Goal: Information Seeking & Learning: Learn about a topic

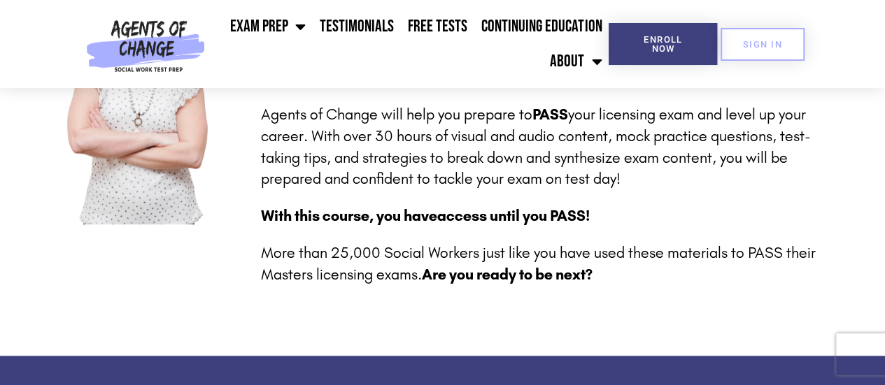
scroll to position [487, 0]
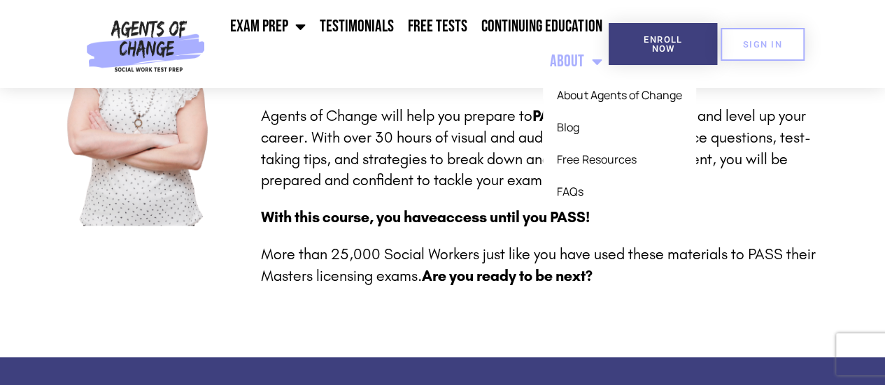
click at [589, 62] on span "Menu" at bounding box center [592, 61] width 17 height 31
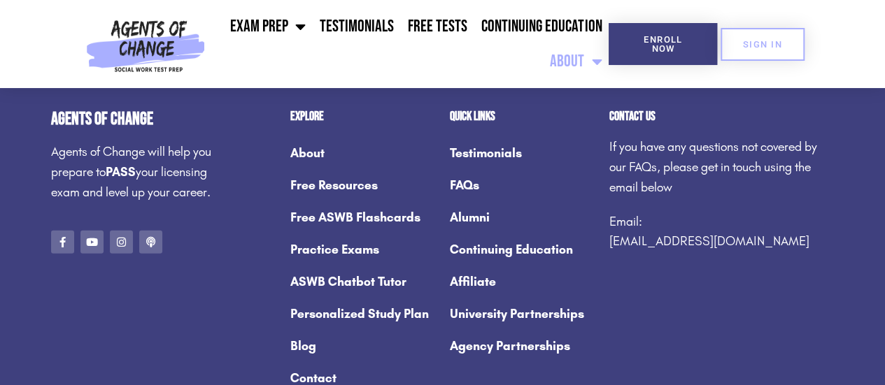
scroll to position [2054, 0]
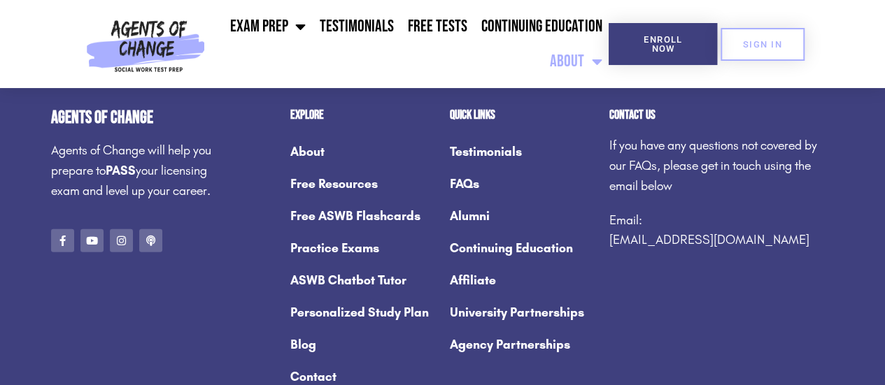
click at [403, 200] on link "Free ASWB Flashcards" at bounding box center [362, 216] width 145 height 32
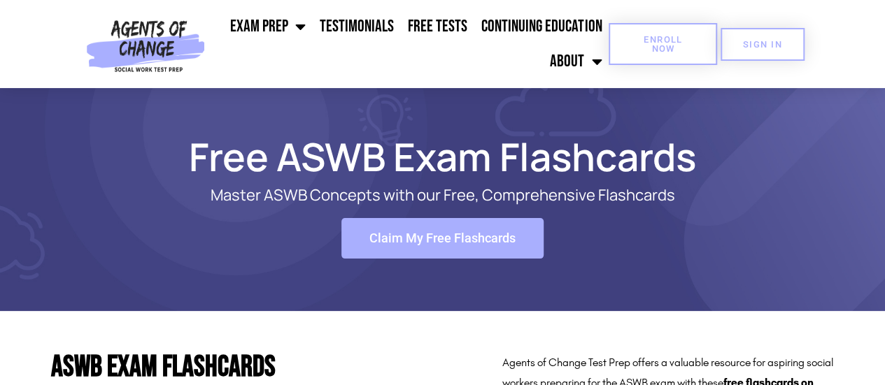
click at [667, 38] on span "Enroll Now" at bounding box center [663, 44] width 64 height 18
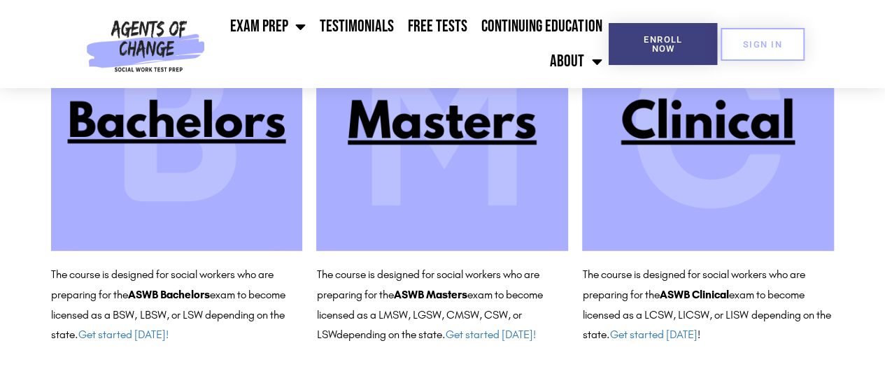
scroll to position [231, 0]
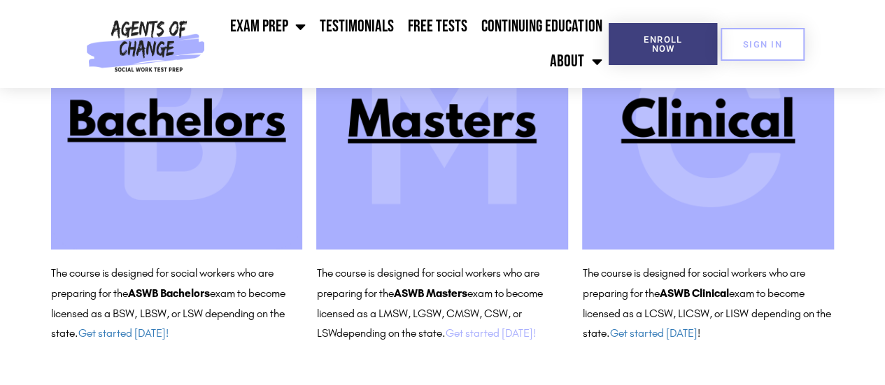
click at [481, 327] on link "Get started today!" at bounding box center [490, 333] width 90 height 13
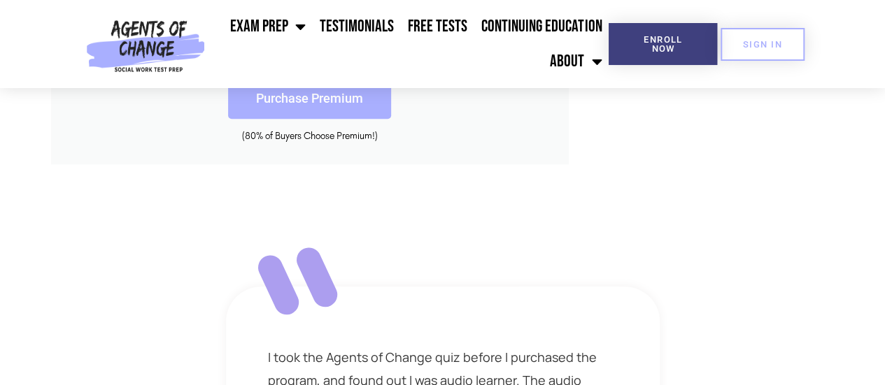
scroll to position [650, 0]
click at [449, 24] on link "Free Tests" at bounding box center [437, 26] width 73 height 35
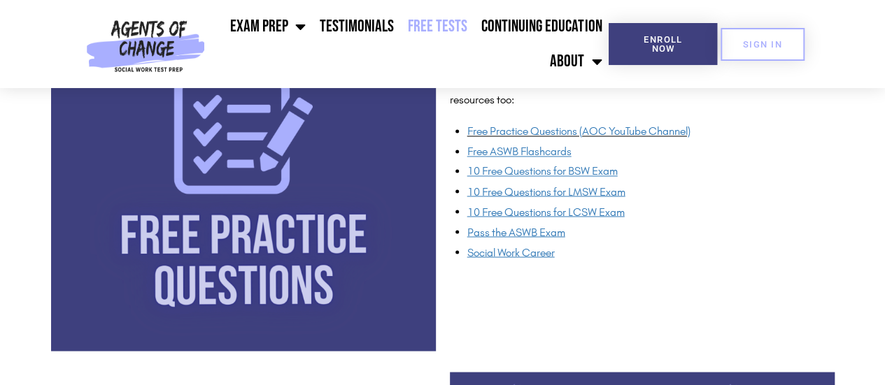
scroll to position [1149, 0]
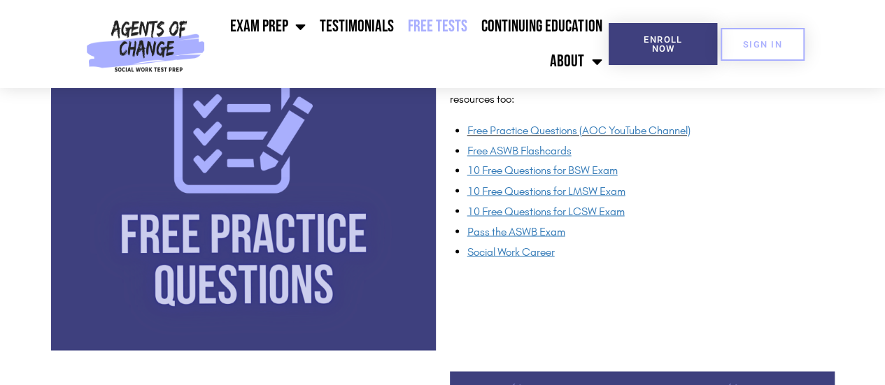
click at [424, 202] on img at bounding box center [243, 158] width 385 height 385
